Goal: Information Seeking & Learning: Learn about a topic

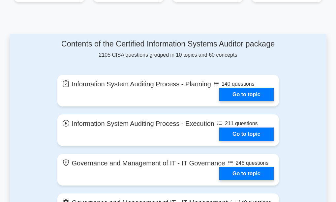
scroll to position [363, 0]
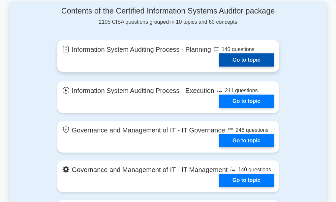
click at [241, 59] on link "Go to topic" at bounding box center [247, 59] width 54 height 13
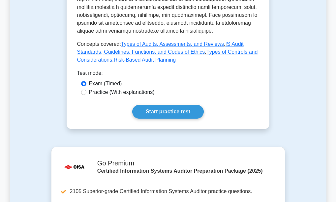
scroll to position [429, 0]
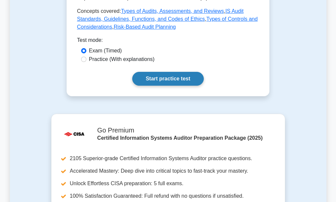
click at [176, 72] on link "Start practice test" at bounding box center [168, 79] width 72 height 14
